Goal: Task Accomplishment & Management: Complete application form

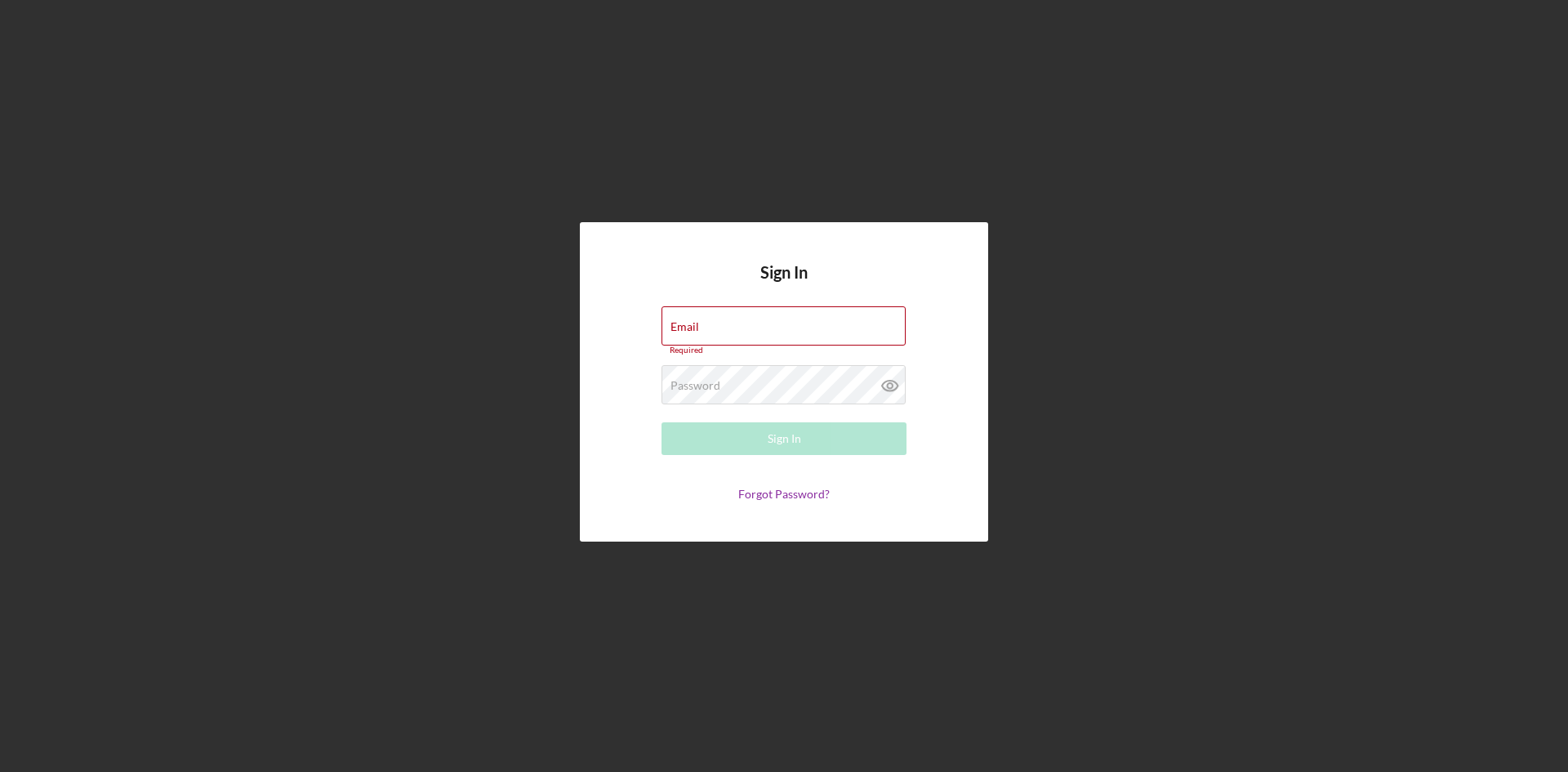
type input "[EMAIL_ADDRESS][DOMAIN_NAME]"
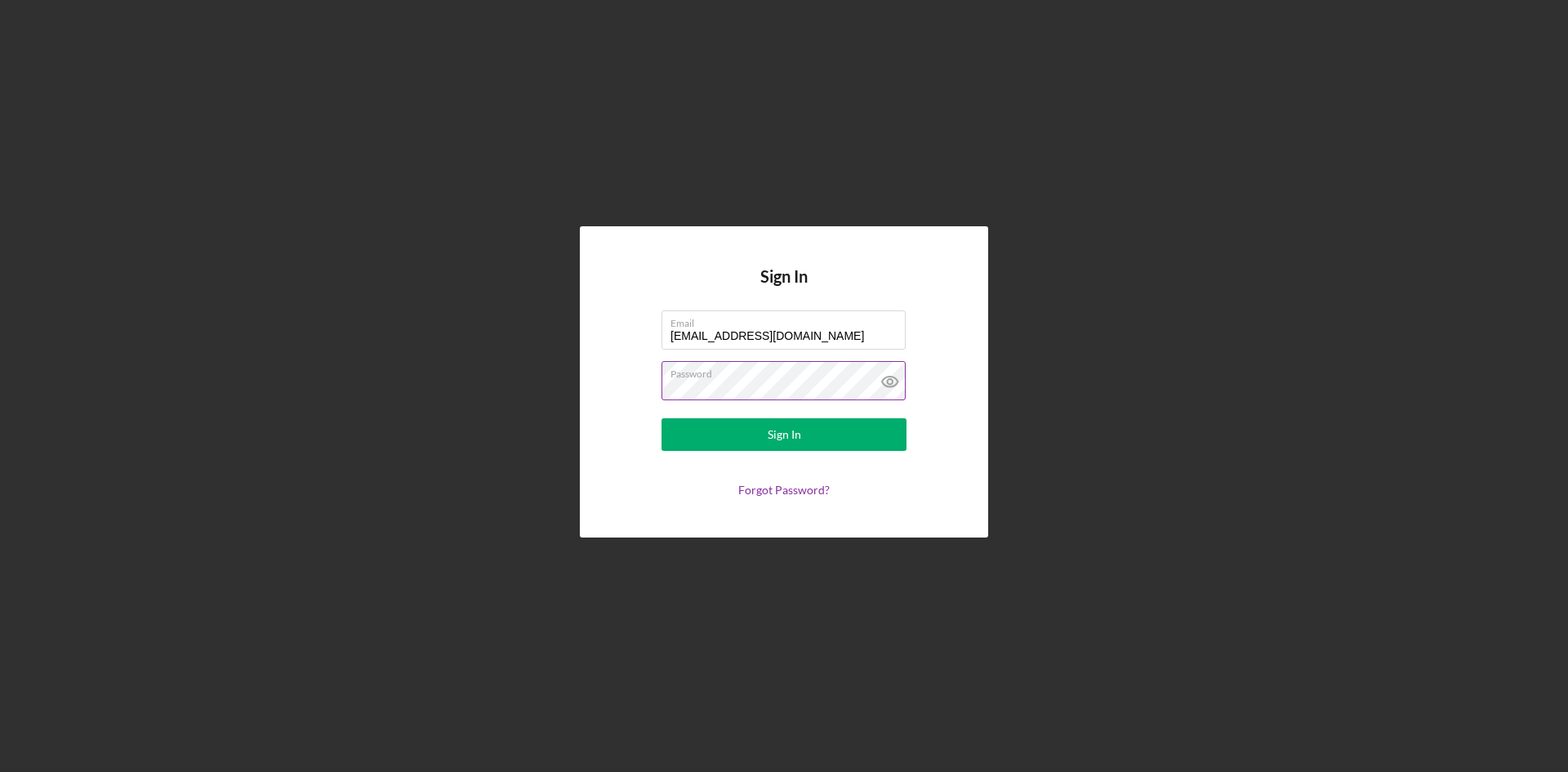
click at [890, 381] on icon at bounding box center [890, 382] width 41 height 41
click at [777, 430] on div "Sign In" at bounding box center [784, 434] width 33 height 33
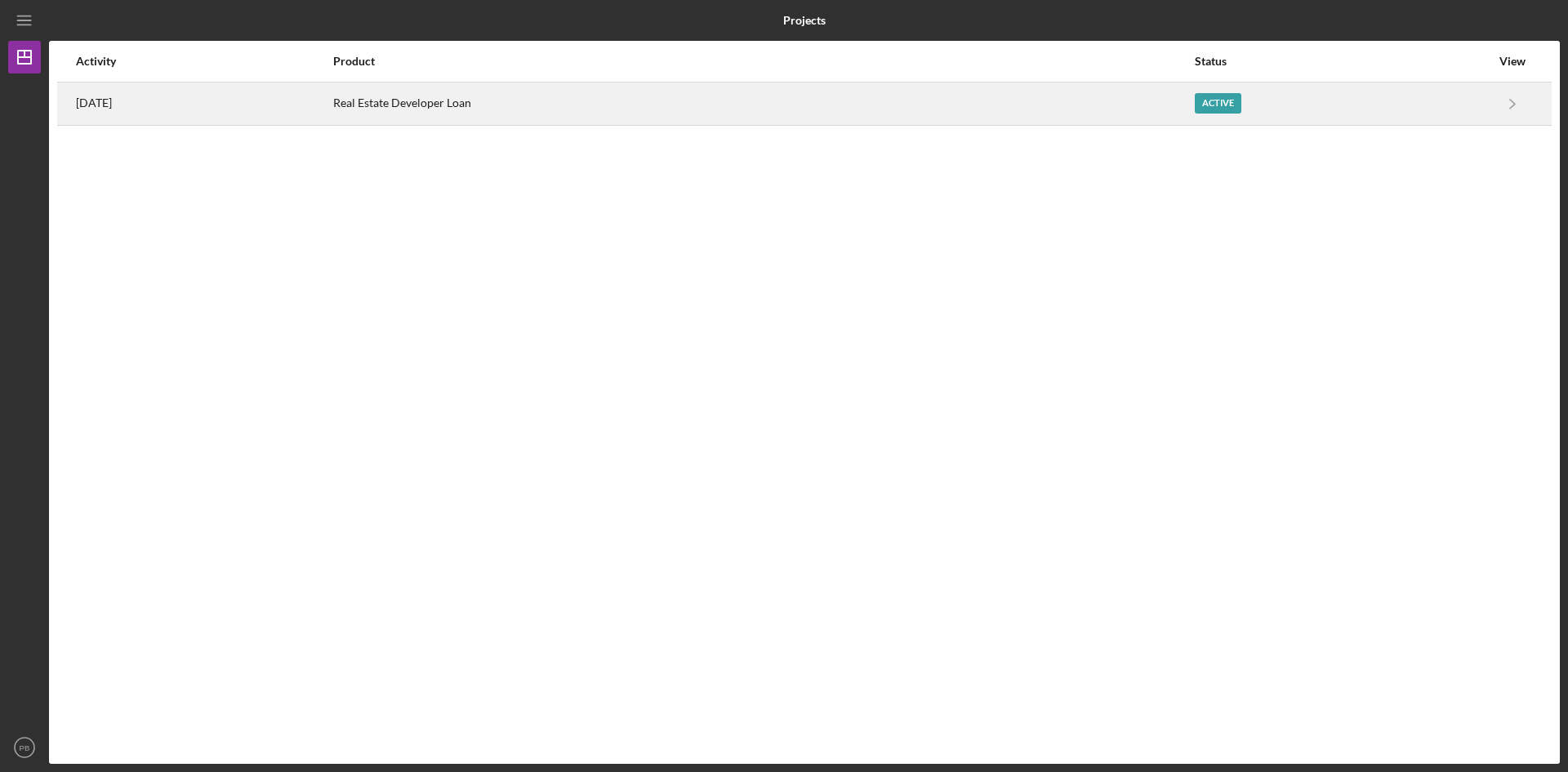
click at [426, 107] on div "Real Estate Developer Loan" at bounding box center [763, 104] width 860 height 41
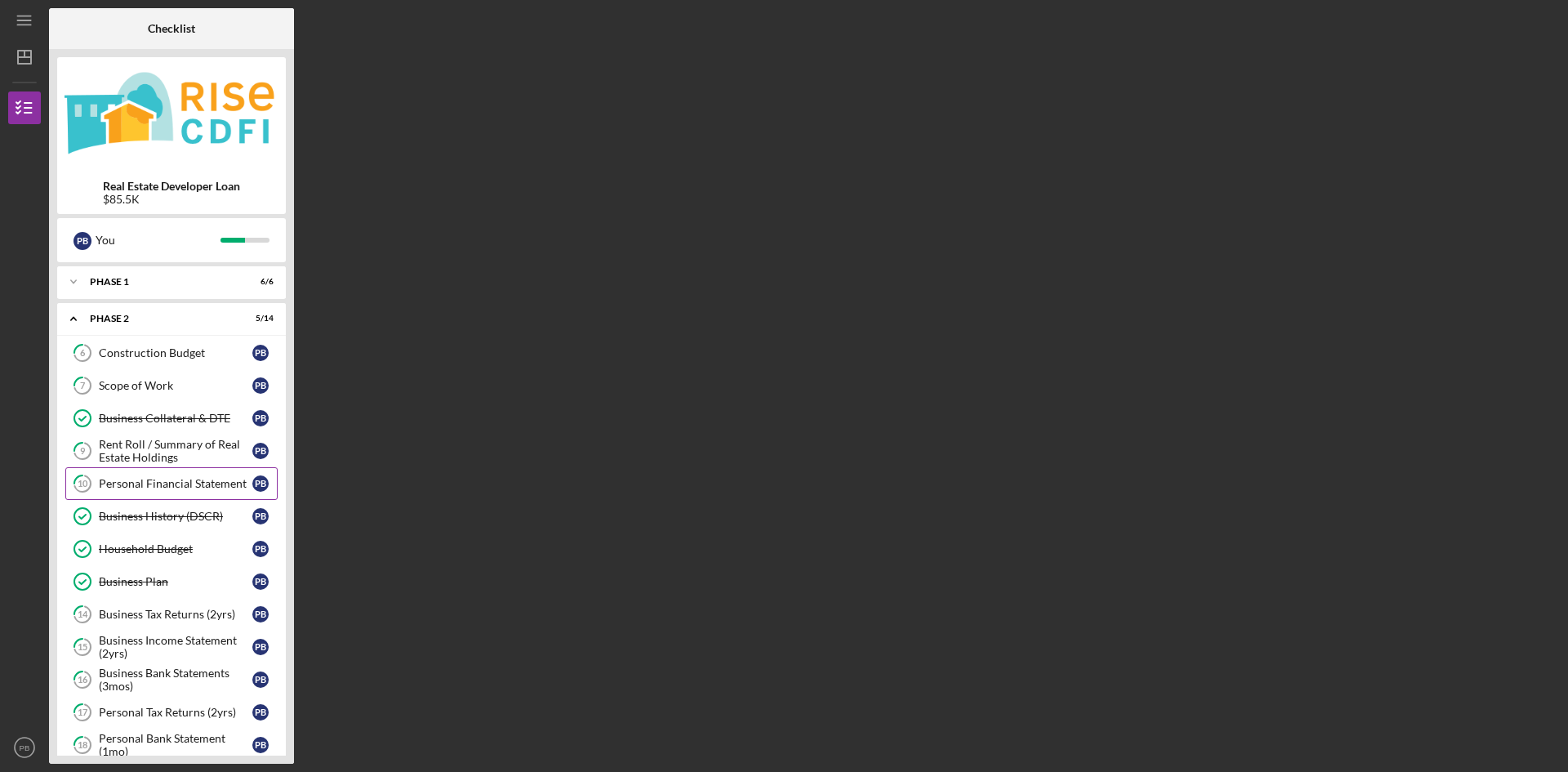
click at [183, 483] on div "Personal Financial Statement" at bounding box center [175, 483] width 153 height 13
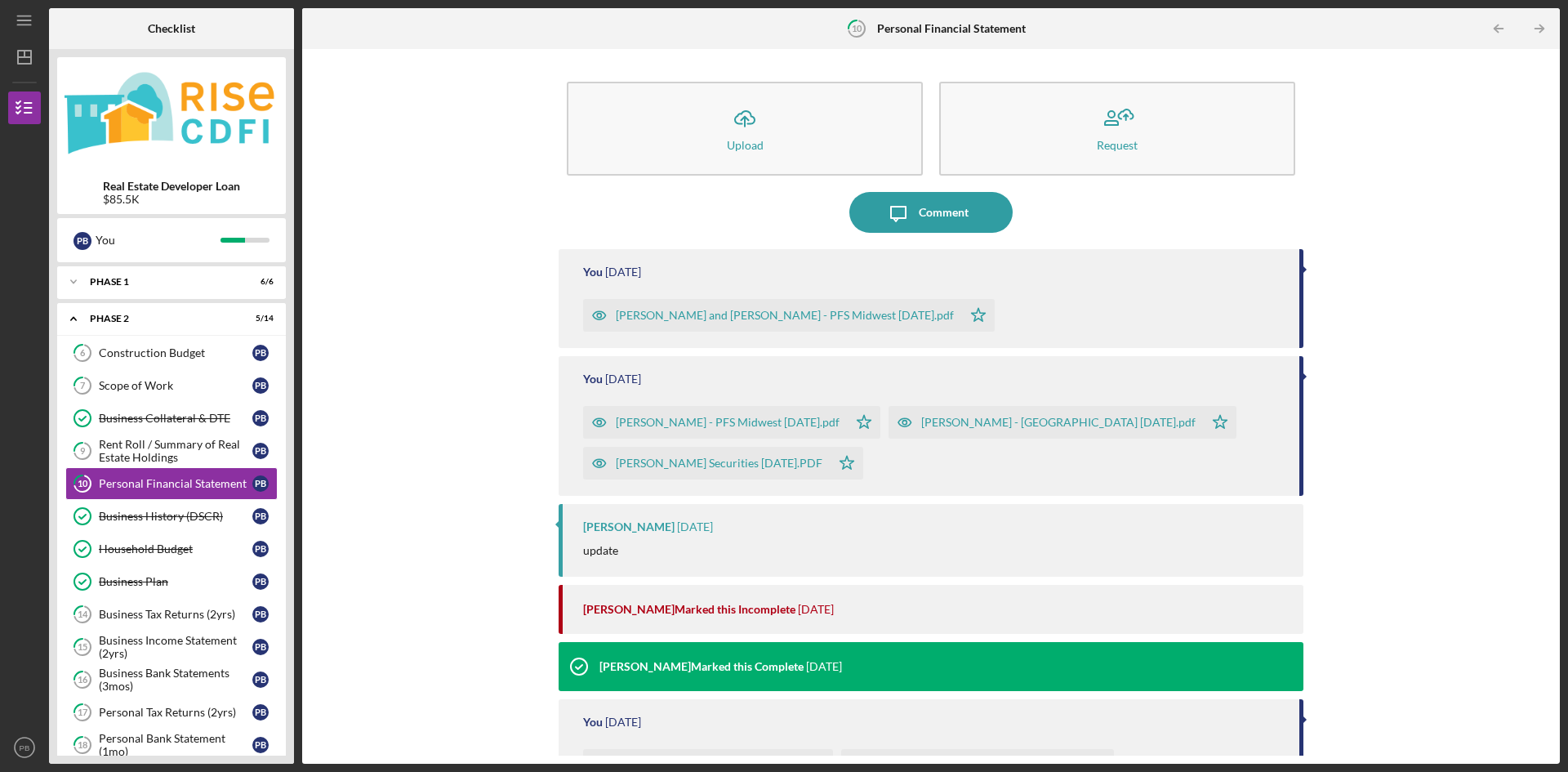
click at [1002, 297] on div "[PERSON_NAME] and [PERSON_NAME] - PFS Midwest [DATE].pdf Icon/Star" at bounding box center [933, 311] width 700 height 41
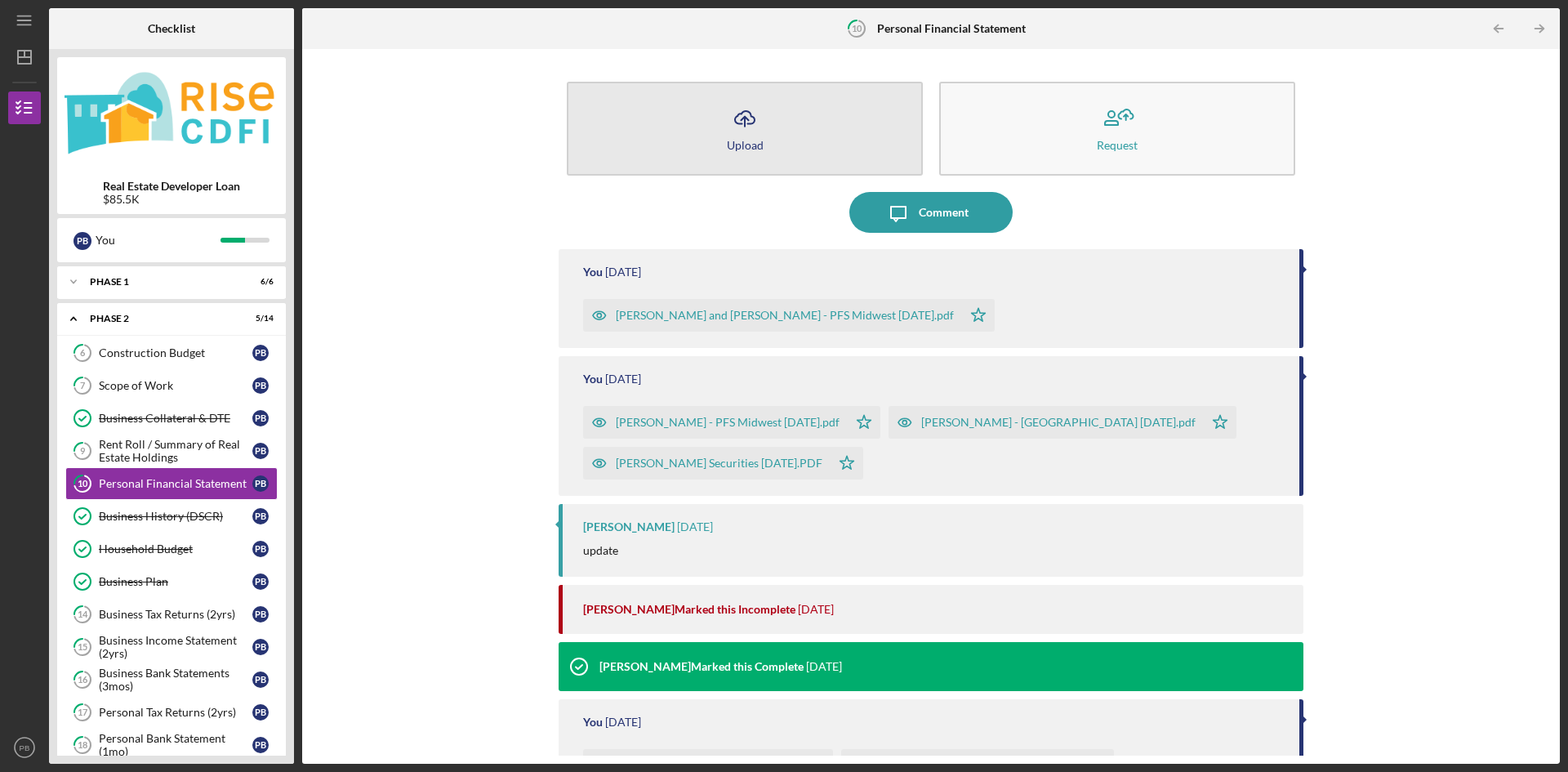
click at [761, 144] on div "Upload" at bounding box center [746, 145] width 37 height 12
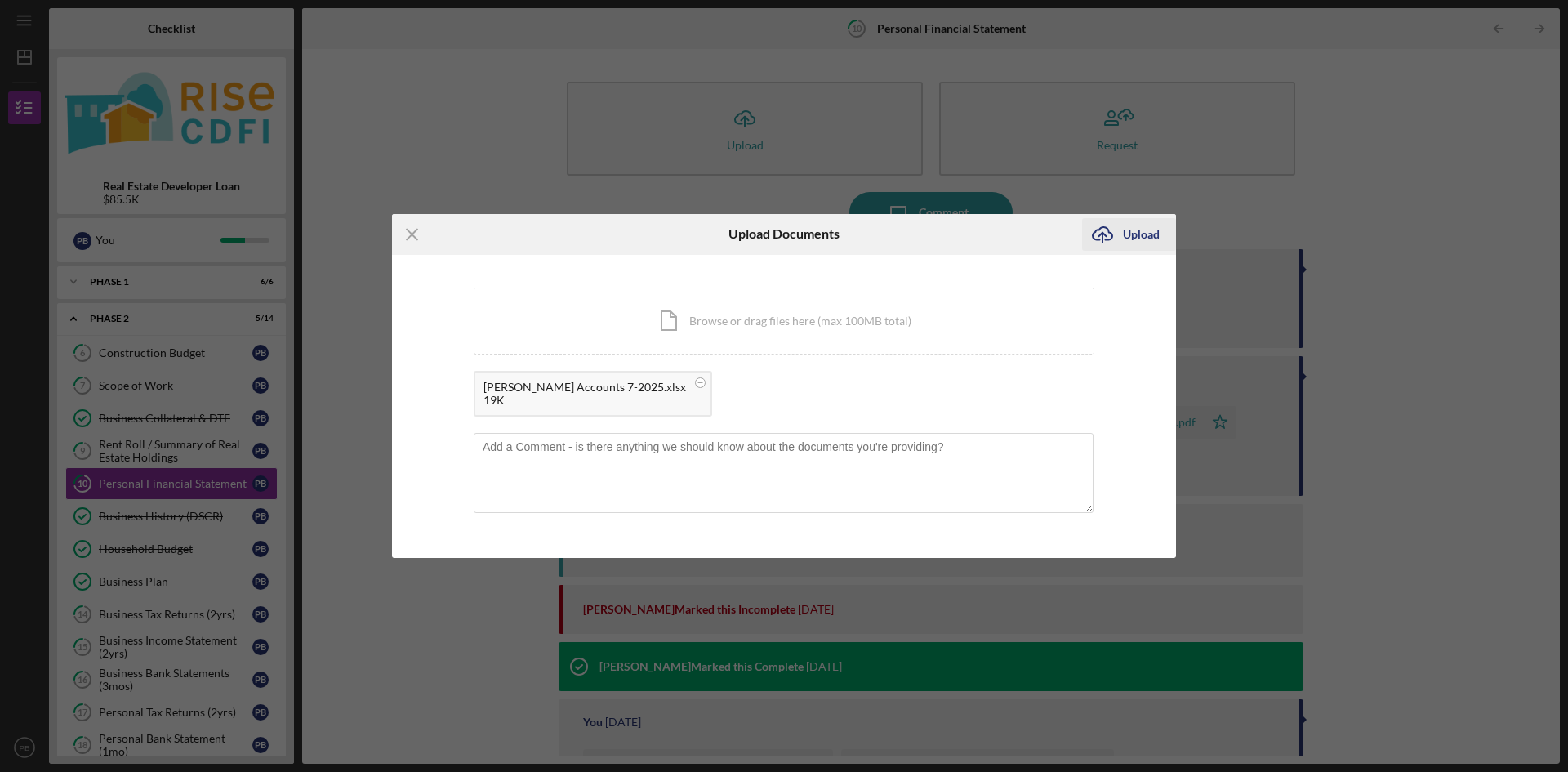
click at [1140, 234] on div "Upload" at bounding box center [1141, 234] width 37 height 33
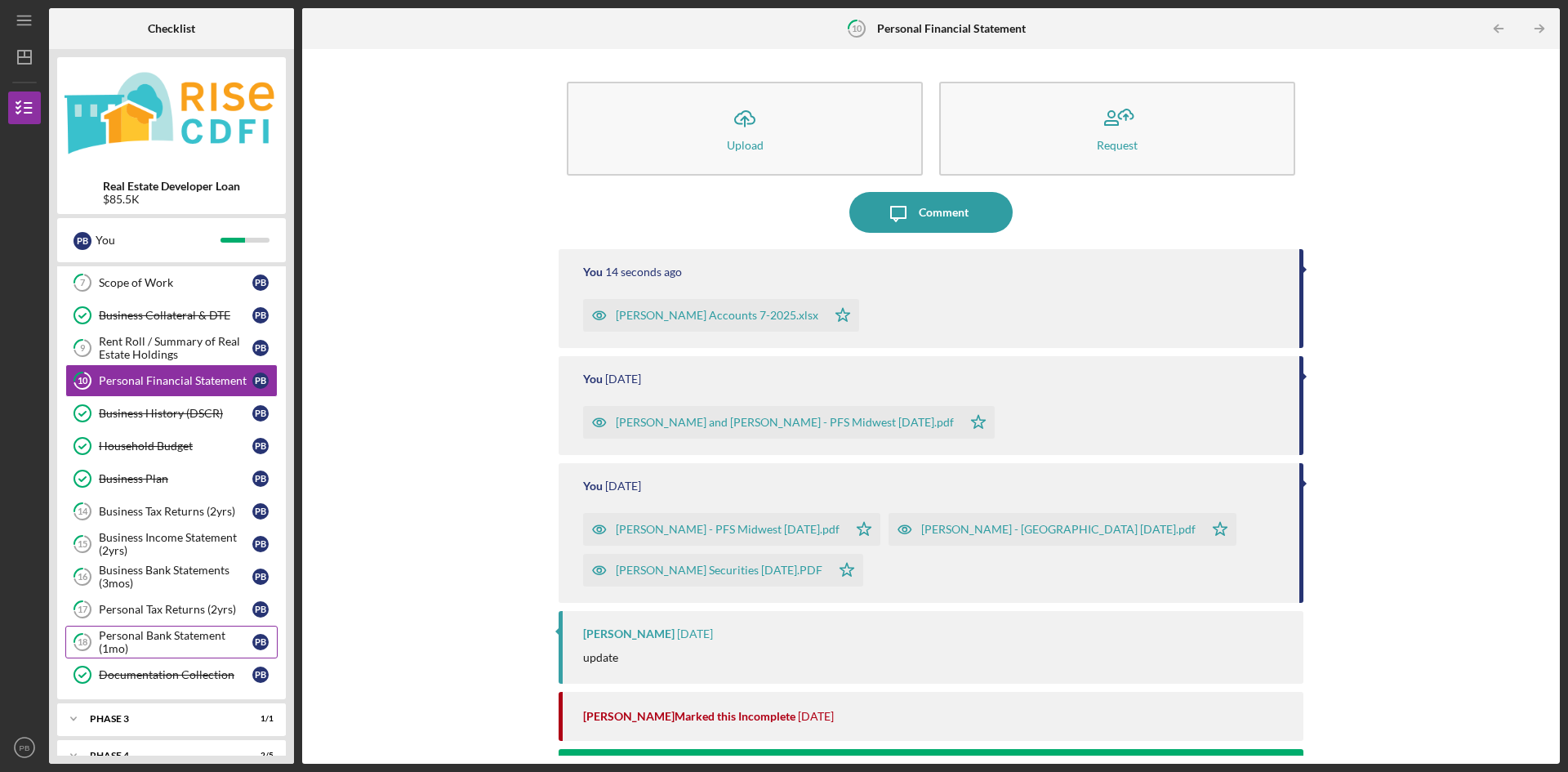
scroll to position [163, 0]
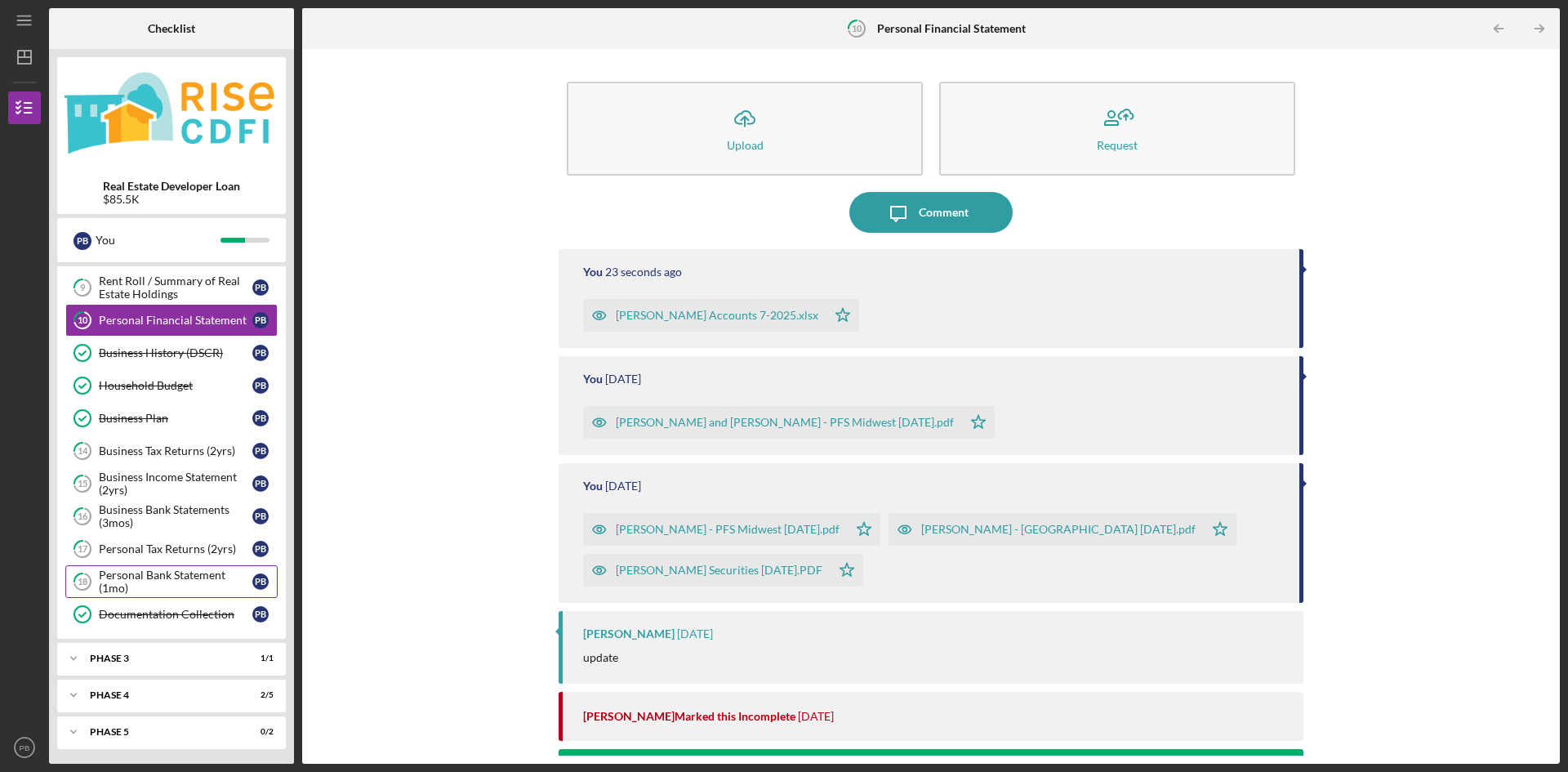
click at [142, 576] on div "Personal Bank Statement (1mo)" at bounding box center [175, 582] width 153 height 26
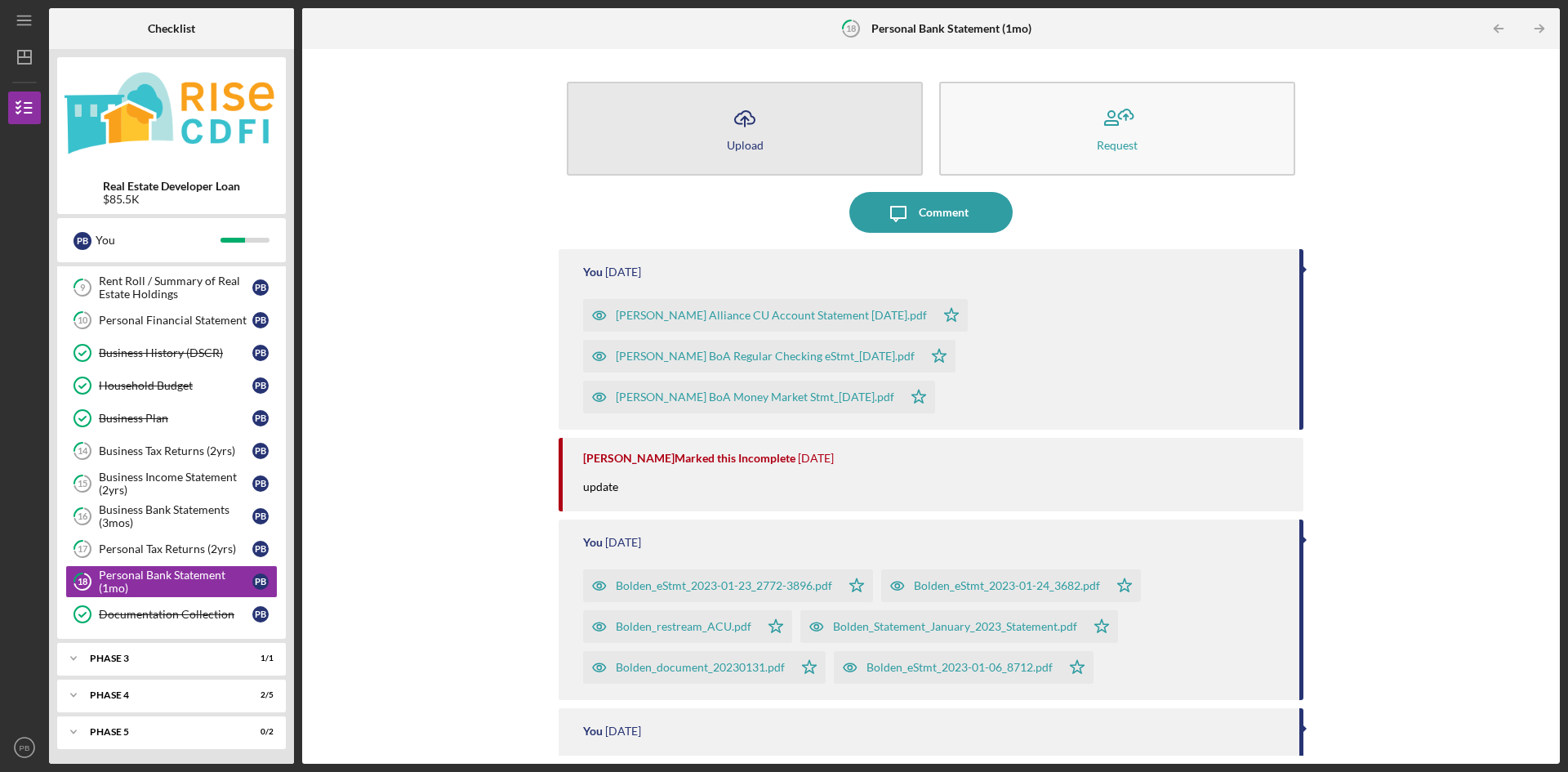
click at [747, 131] on icon "Icon/Upload" at bounding box center [745, 118] width 41 height 41
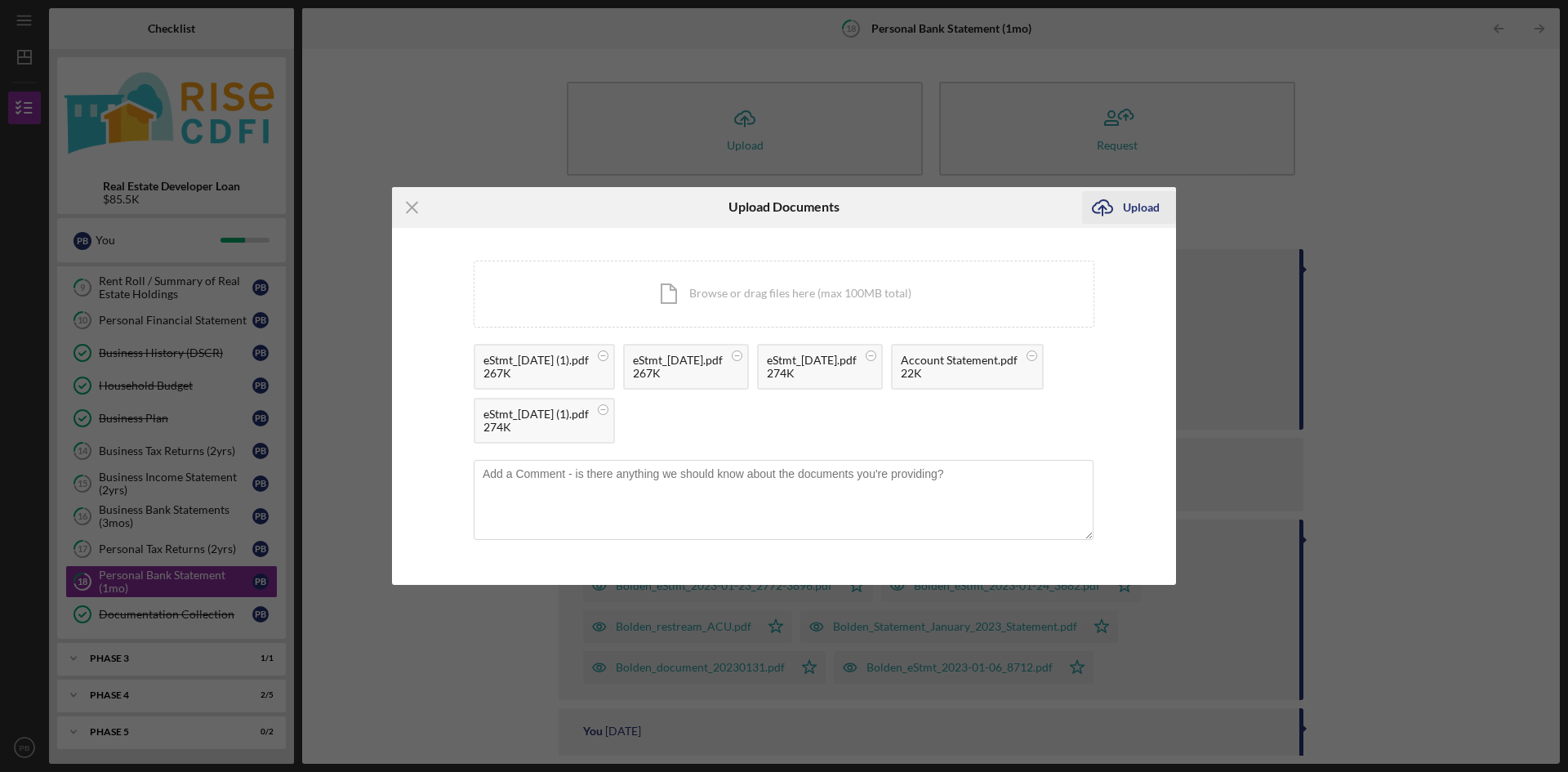
click at [1135, 211] on div "Upload" at bounding box center [1141, 207] width 37 height 33
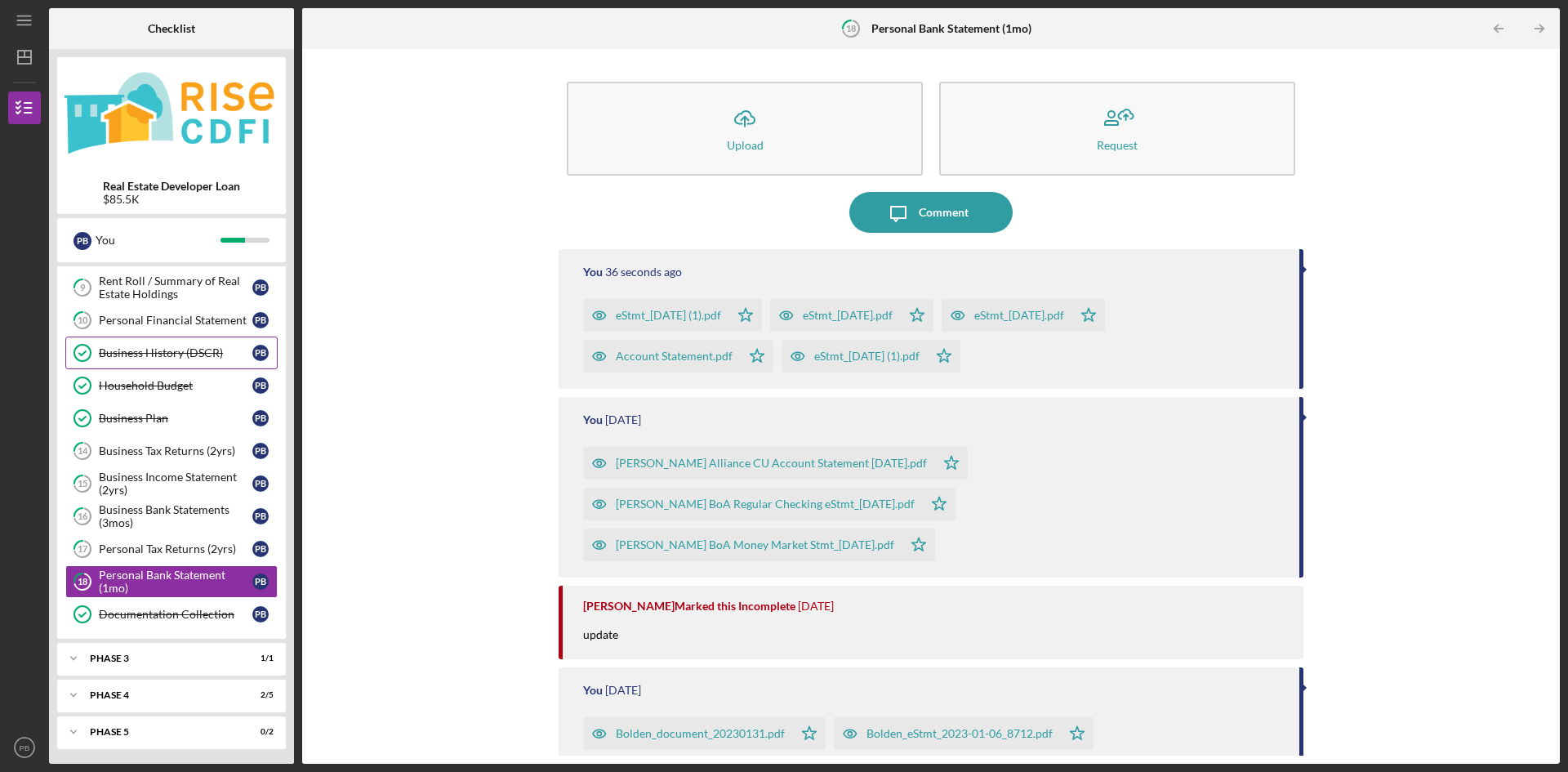
scroll to position [165, 0]
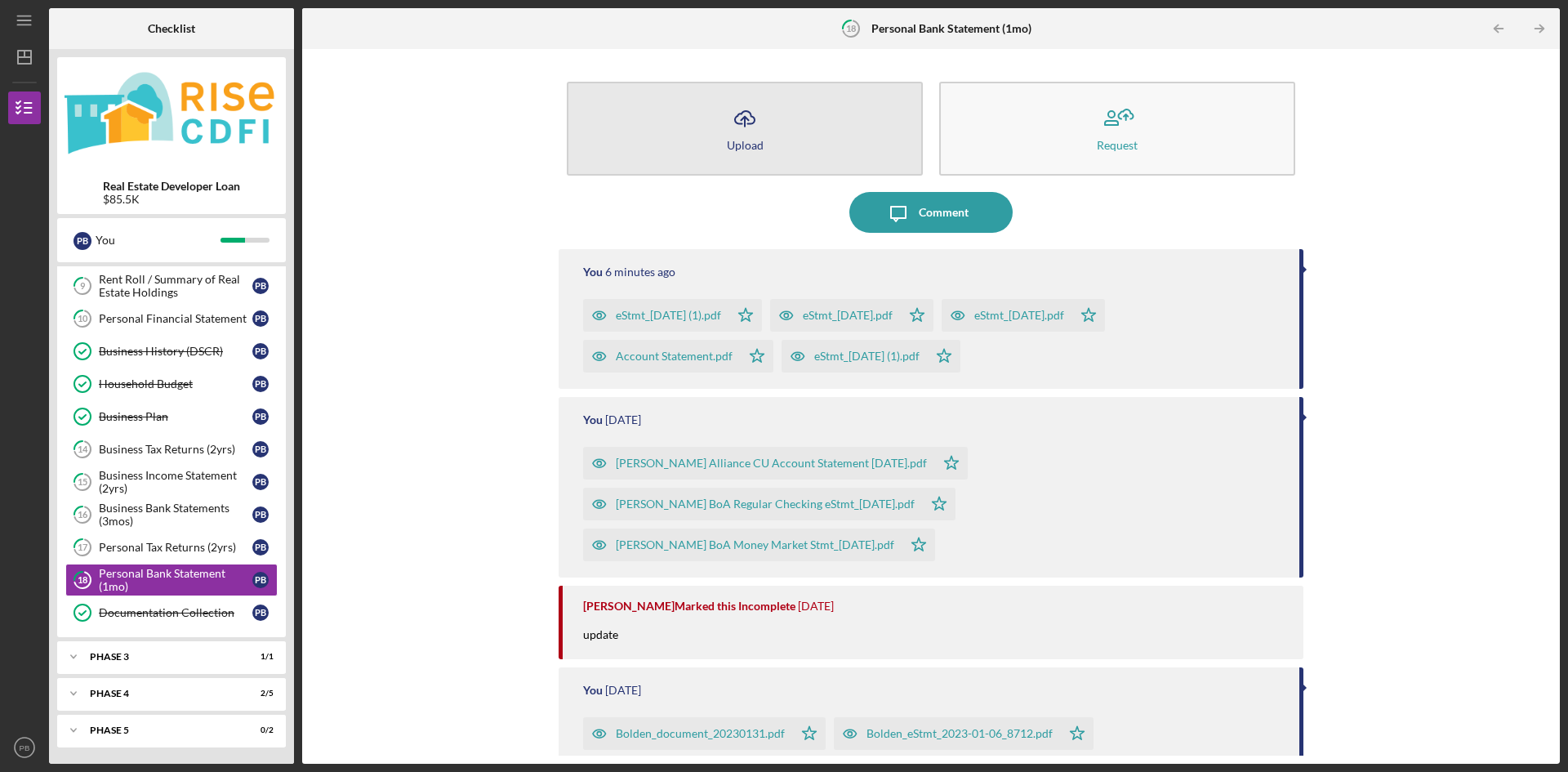
click at [766, 141] on button "Icon/Upload Upload" at bounding box center [745, 129] width 356 height 94
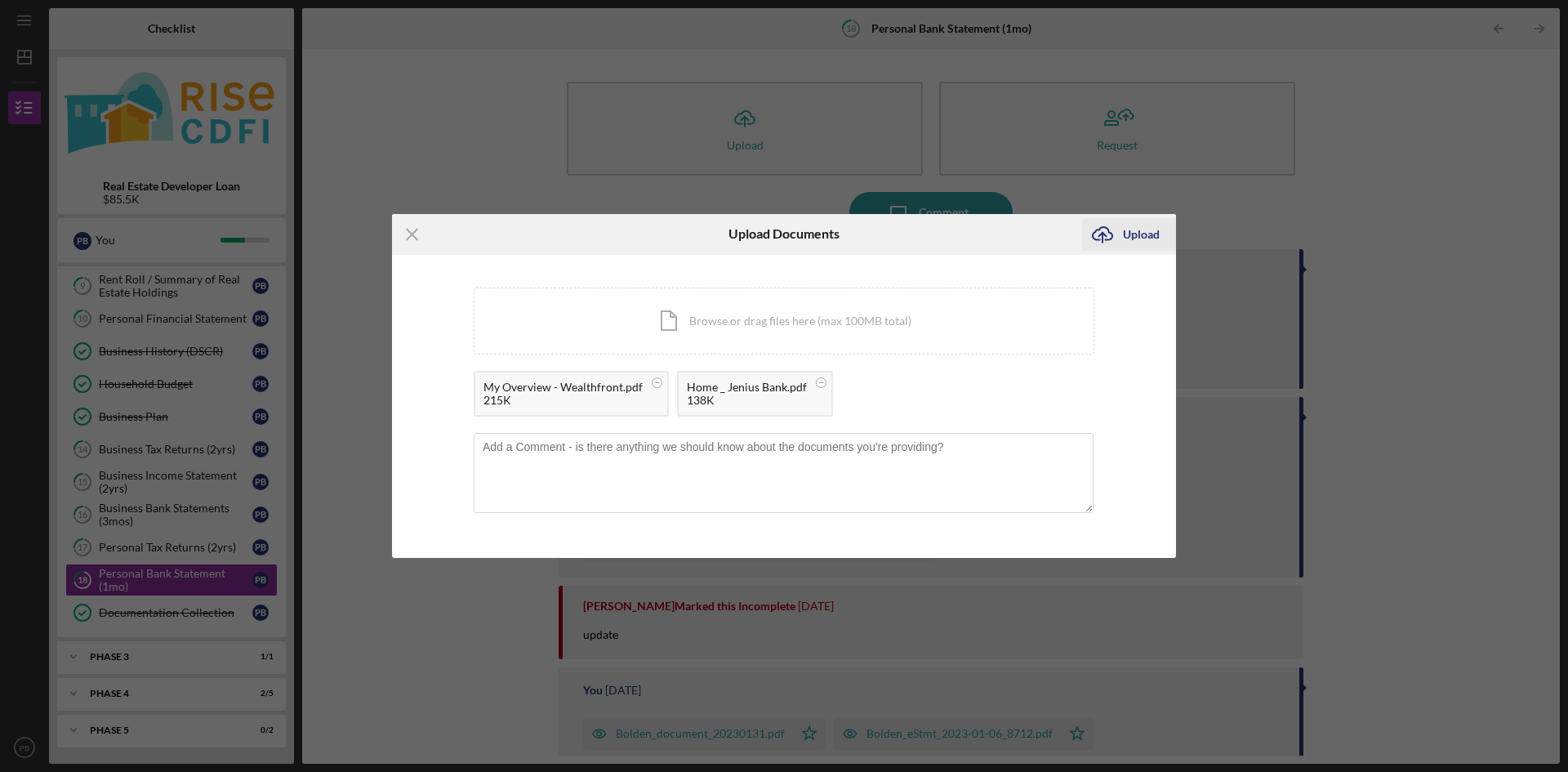
click at [1133, 234] on div "Upload" at bounding box center [1141, 234] width 37 height 33
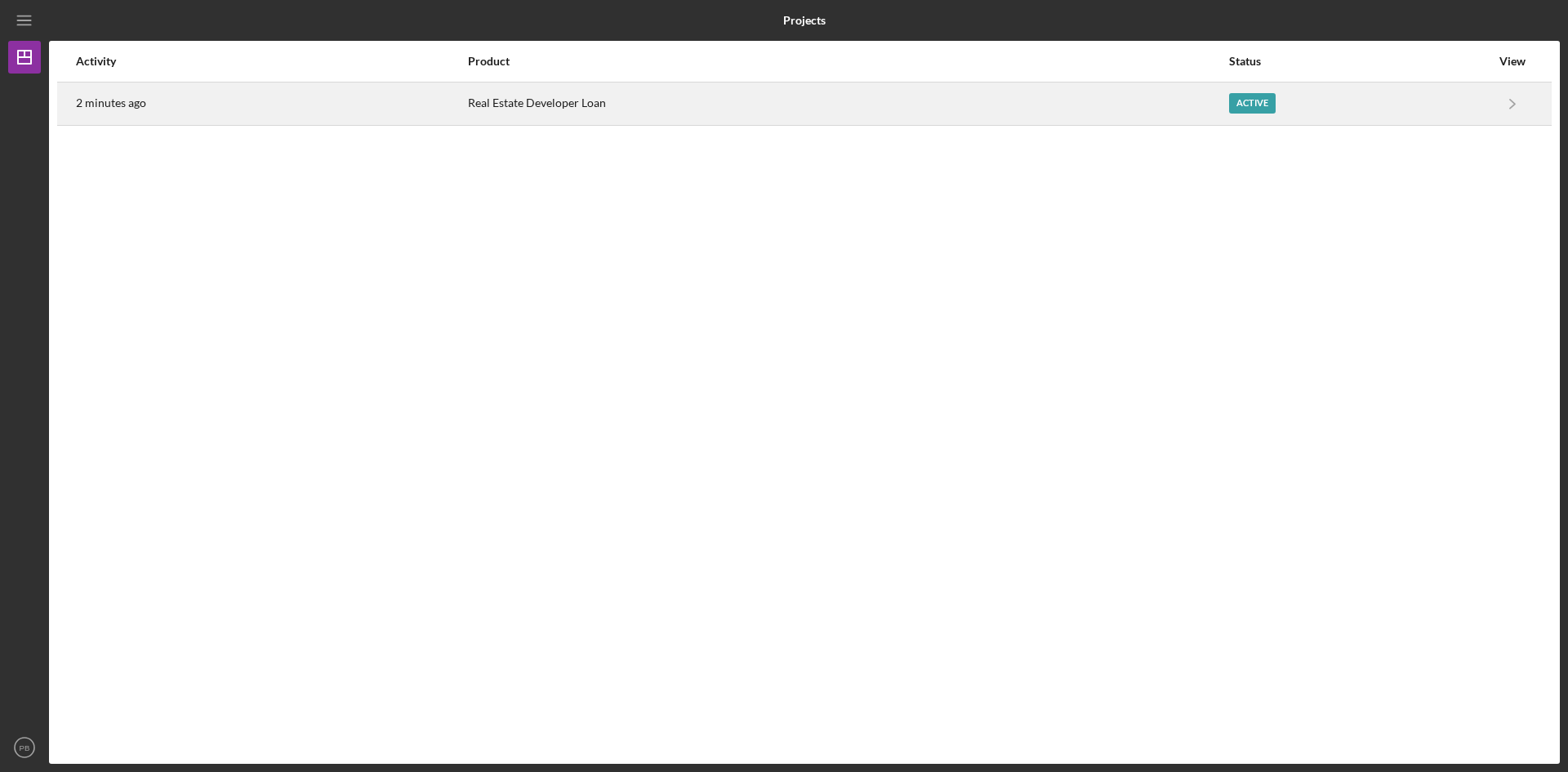
click at [472, 100] on div "Real Estate Developer Loan" at bounding box center [848, 104] width 760 height 41
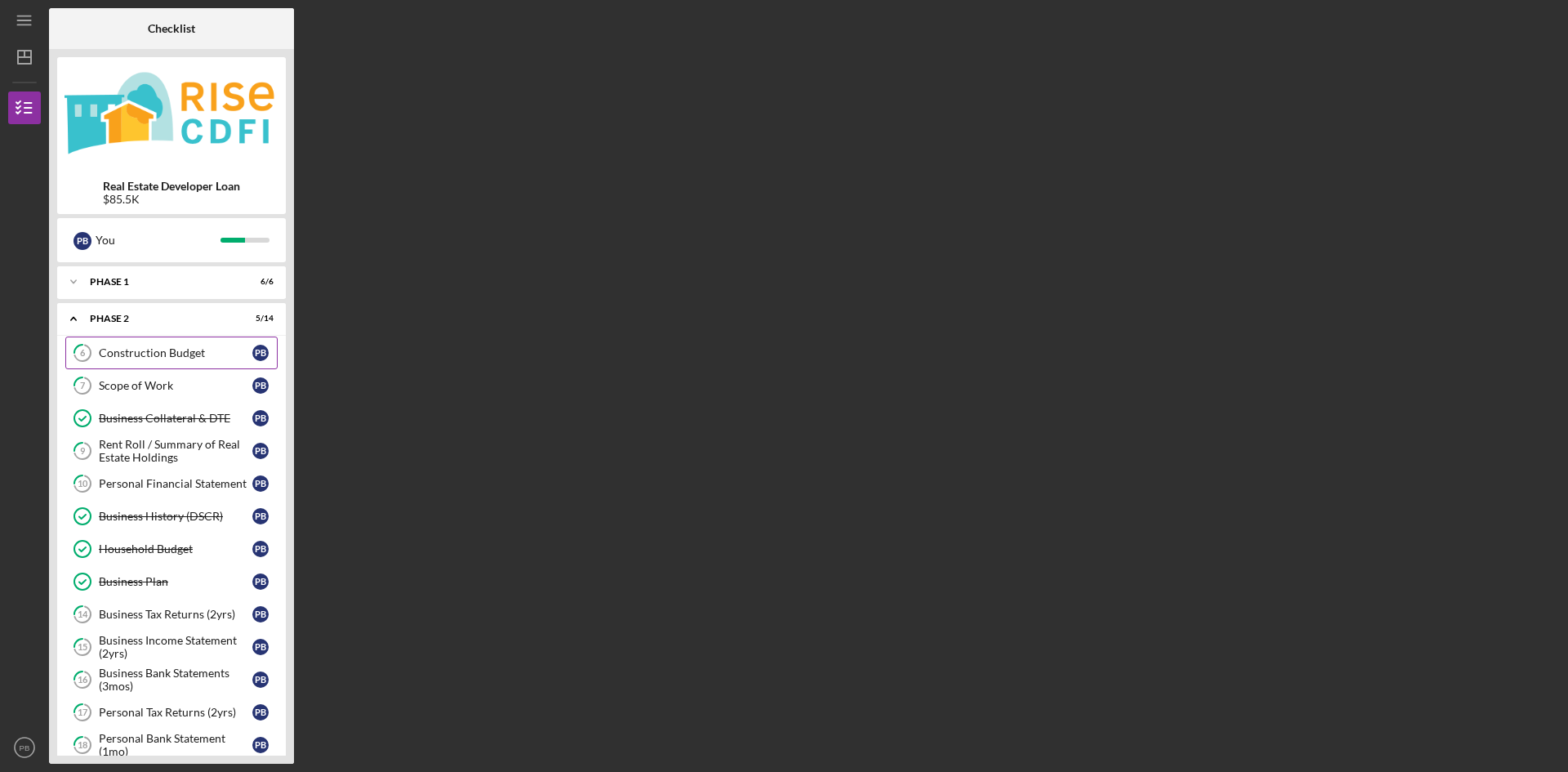
click at [131, 356] on div "Construction Budget" at bounding box center [175, 353] width 153 height 13
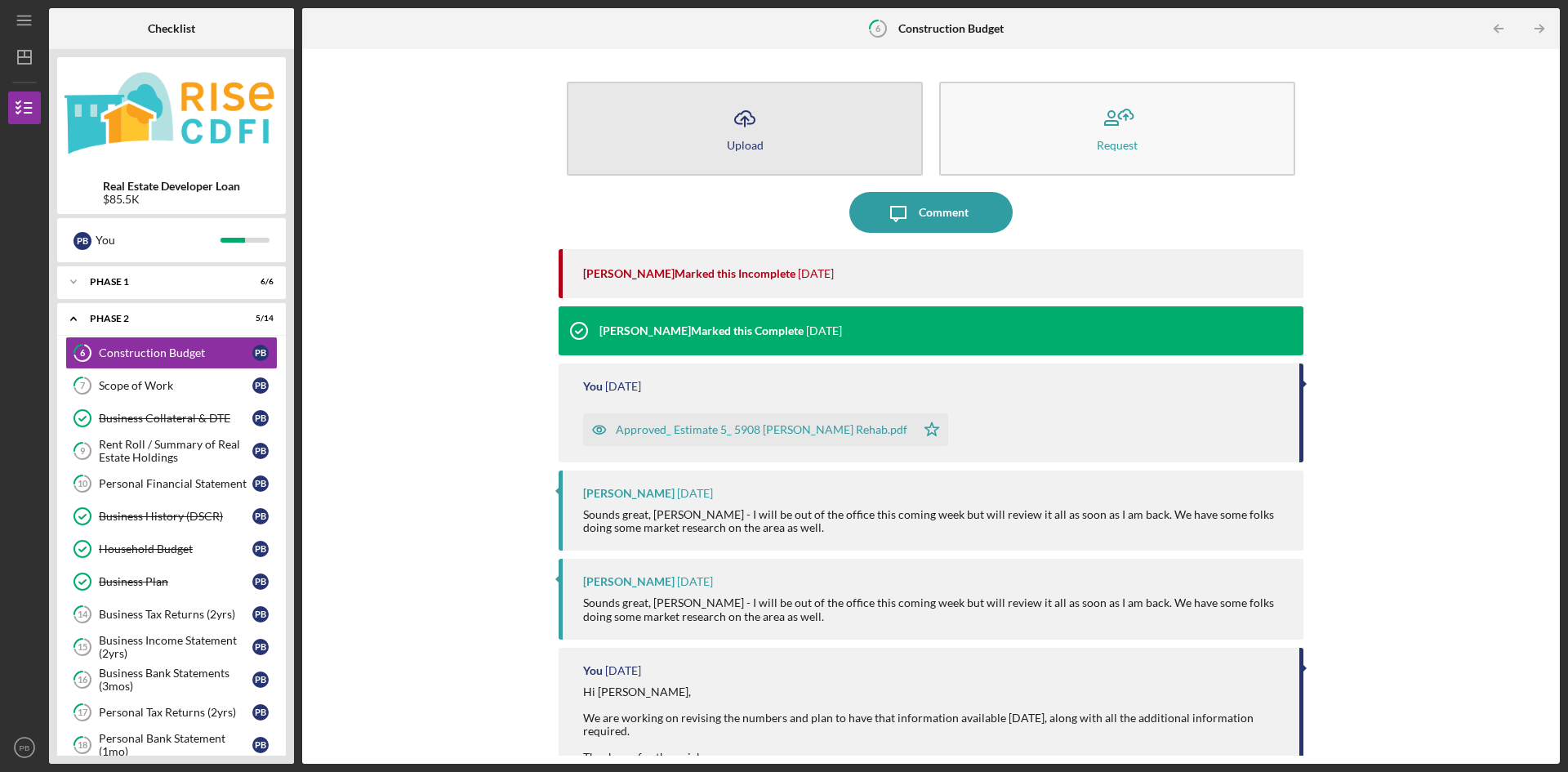
click at [786, 136] on button "Icon/Upload Upload" at bounding box center [745, 129] width 356 height 94
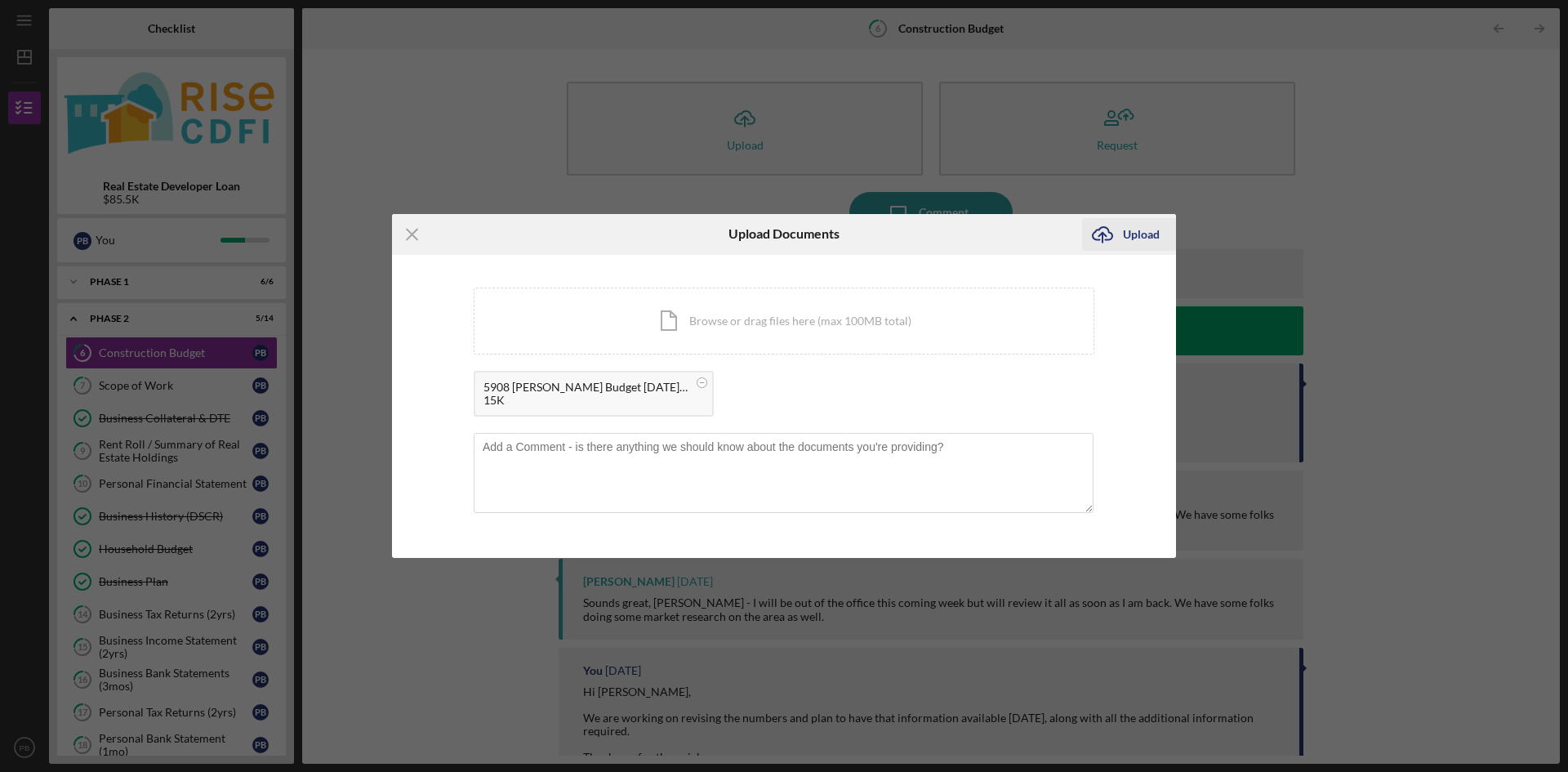
click at [1140, 235] on div "Upload" at bounding box center [1141, 234] width 37 height 33
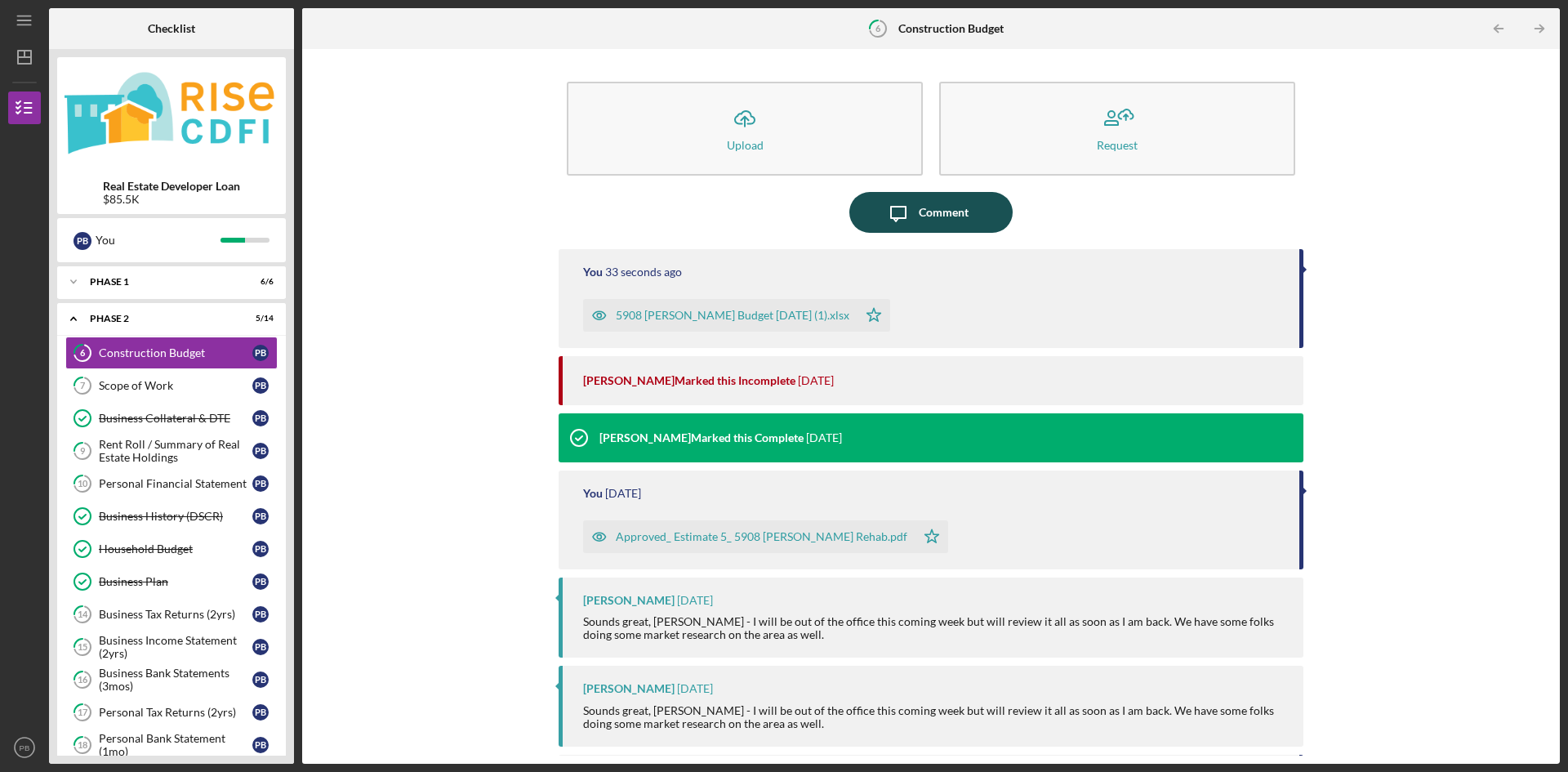
click at [931, 212] on div "Comment" at bounding box center [943, 212] width 50 height 41
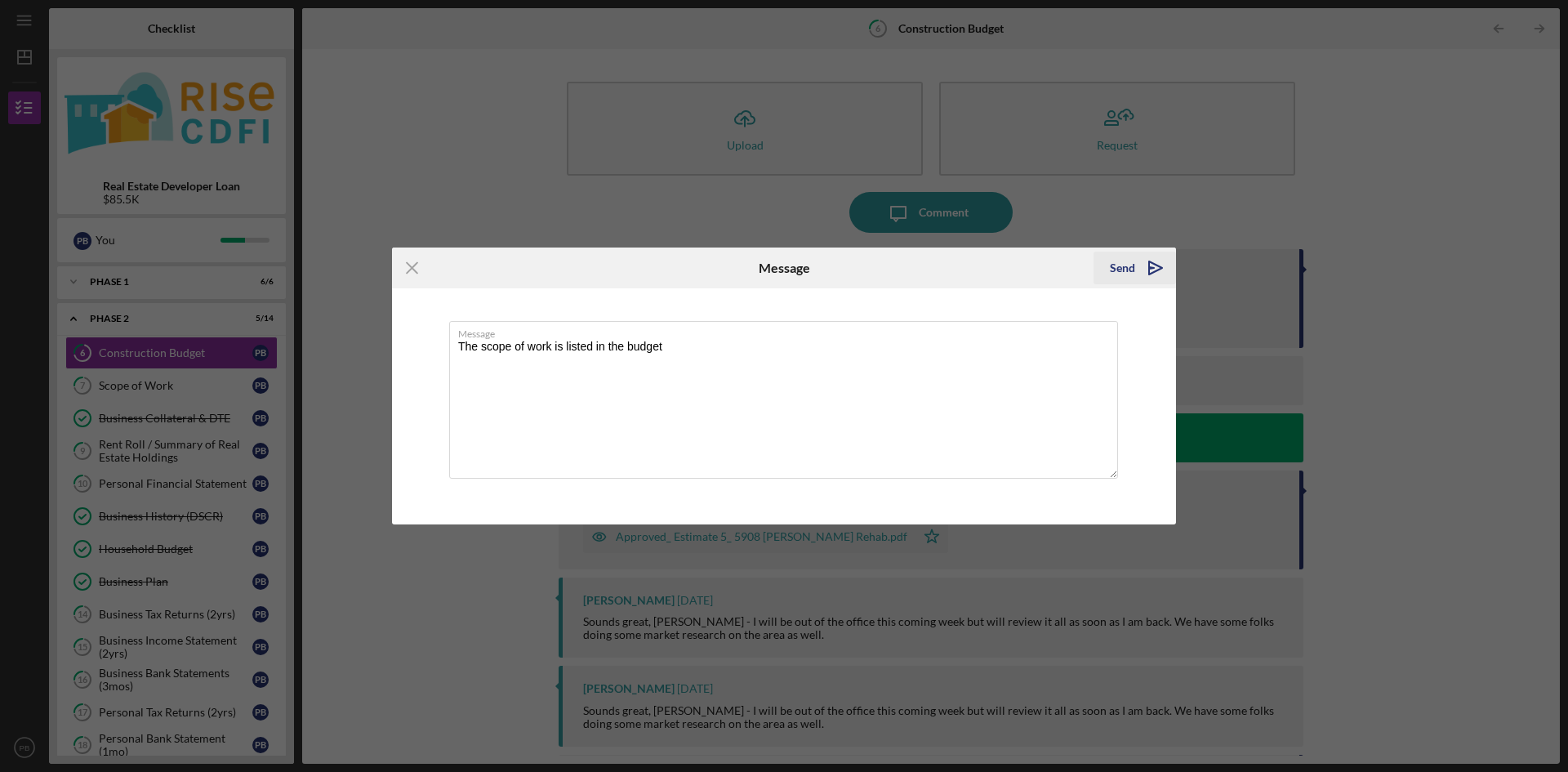
type textarea "The scope of work is listed in the budget"
click at [1152, 268] on polygon "submit" at bounding box center [1152, 268] width 5 height 2
